Goal: Complete application form: Complete application form

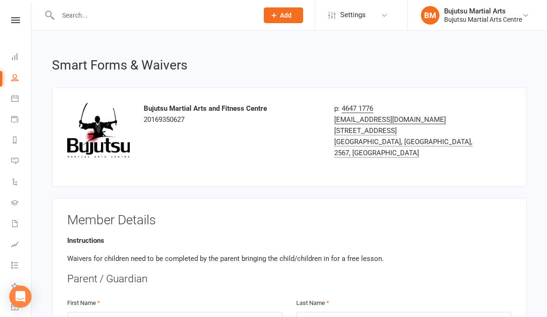
select select "bank_account"
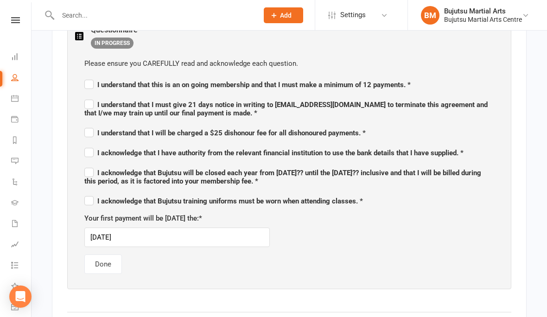
scroll to position [569, 0]
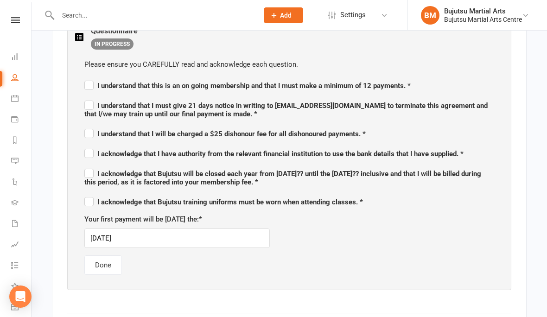
click at [99, 82] on span "I understand that this is an on going membership and that I must make a minimum…" at bounding box center [247, 86] width 326 height 8
click at [99, 77] on input "I understand that this is an on going membership and that I must make a minimum…" at bounding box center [247, 77] width 326 height 0
checkbox input "true"
click at [104, 105] on span "I understand that I must give 21 days notice in writing to [EMAIL_ADDRESS][DOMA…" at bounding box center [285, 110] width 403 height 17
click at [104, 97] on input "I understand that I must give 21 days notice in writing to [EMAIL_ADDRESS][DOMA…" at bounding box center [289, 97] width 410 height 0
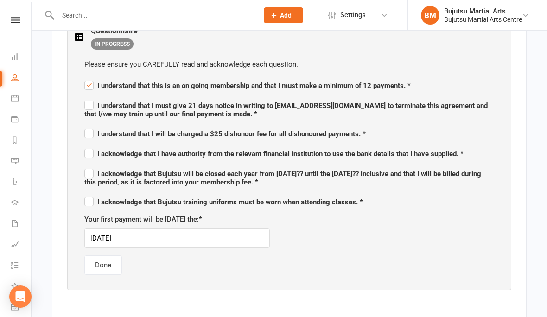
checkbox input "true"
click at [93, 133] on label "I understand that I will be charged a $25 dishonour fee for all dishonoured pay…" at bounding box center [224, 132] width 281 height 11
click at [93, 126] on input "I understand that I will be charged a $25 dishonour fee for all dishonoured pay…" at bounding box center [224, 126] width 281 height 0
checkbox input "true"
click at [95, 153] on span "I acknowledge that I have authority from the relevant financial institution to …" at bounding box center [273, 154] width 379 height 8
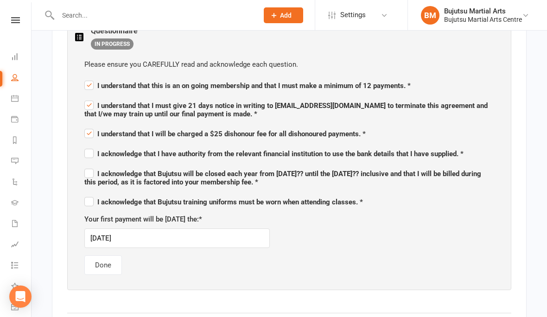
click at [95, 146] on input "I acknowledge that I have authority from the relevant financial institution to …" at bounding box center [273, 146] width 379 height 0
checkbox input "true"
click at [95, 172] on span "I acknowledge that Bujutsu will be closed each year from [DATE]?? until the [DA…" at bounding box center [282, 178] width 397 height 17
click at [95, 165] on input "I acknowledge that Bujutsu will be closed each year from [DATE]?? until the [DA…" at bounding box center [289, 165] width 410 height 0
checkbox input "true"
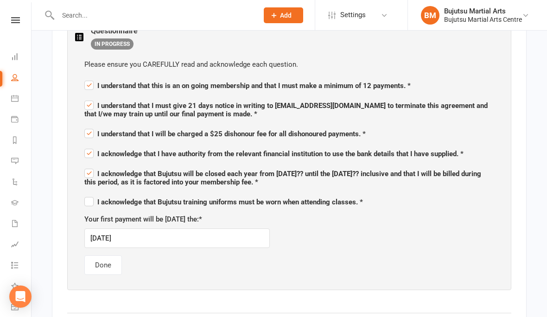
click at [95, 200] on span "I acknowledge that Bujutsu training uniforms must be worn when attending classe…" at bounding box center [223, 202] width 279 height 8
click at [95, 194] on input "I acknowledge that Bujutsu training uniforms must be worn when attending classe…" at bounding box center [223, 194] width 279 height 0
checkbox input "true"
click at [114, 263] on button "Done" at bounding box center [103, 264] width 38 height 19
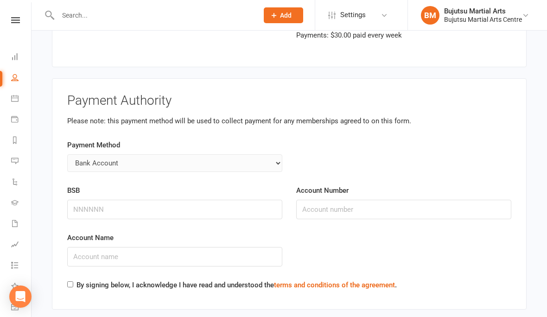
scroll to position [2140, 0]
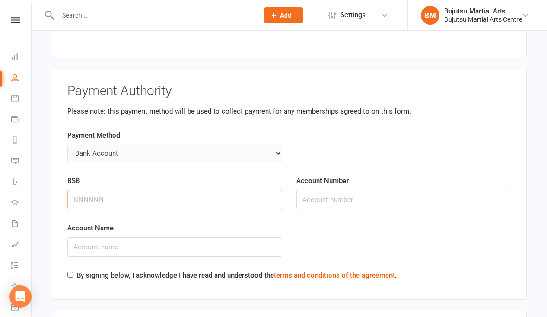
click at [137, 197] on input "BSB" at bounding box center [174, 199] width 215 height 19
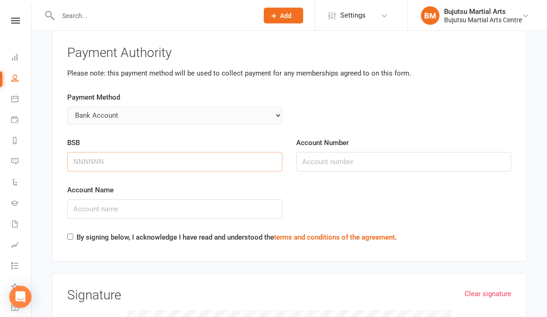
scroll to position [2179, 0]
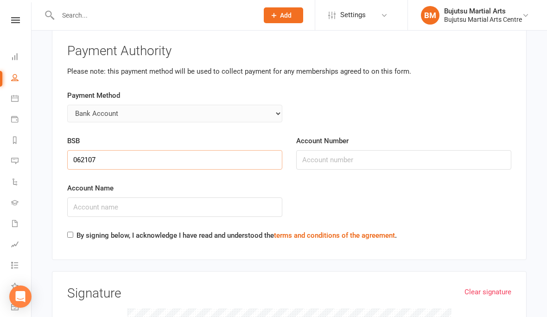
type input "062107"
click at [356, 154] on input "Account Number" at bounding box center [403, 159] width 215 height 19
type input "11009277"
click at [234, 208] on input "Account Name" at bounding box center [174, 206] width 215 height 19
type input "ye men"
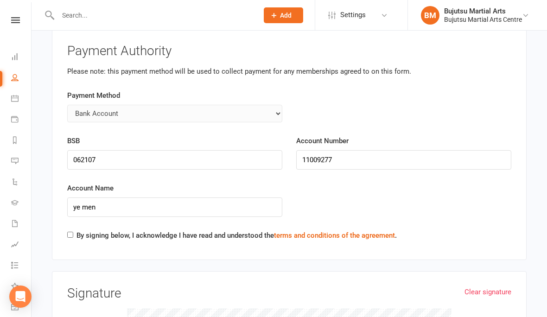
click at [71, 235] on div "By signing below, I acknowledge I have read and understood the terms and condit…" at bounding box center [232, 237] width 330 height 15
click at [71, 232] on input "By signing below, I acknowledge I have read and understood the terms and condit…" at bounding box center [70, 235] width 6 height 6
checkbox input "true"
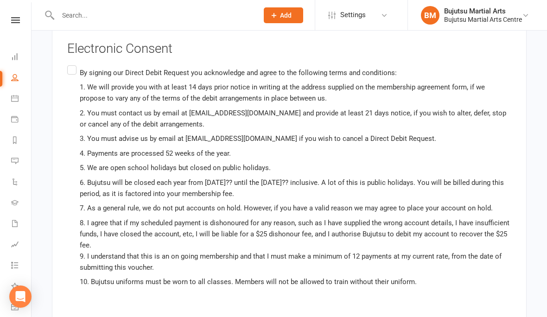
scroll to position [2638, 0]
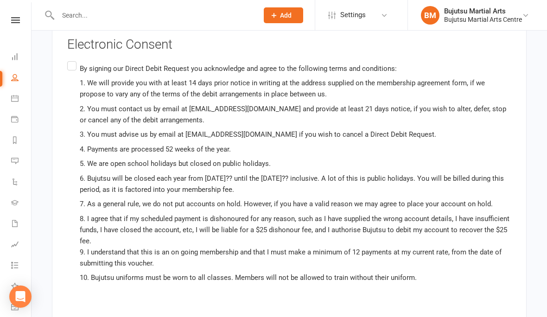
click at [76, 61] on label "By signing our Direct Debit Request you acknowledge and agree to the following …" at bounding box center [289, 187] width 444 height 257
click at [73, 59] on input "By signing our Direct Debit Request you acknowledge and agree to the following …" at bounding box center [70, 59] width 6 height 0
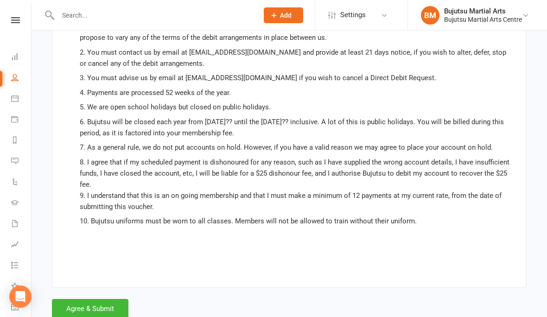
scroll to position [2694, 0]
click at [102, 300] on button "Agree & Submit" at bounding box center [90, 308] width 76 height 19
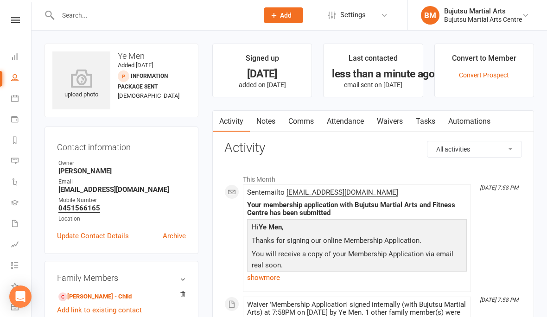
click at [93, 21] on input "text" at bounding box center [153, 15] width 197 height 13
